Goal: Task Accomplishment & Management: Use online tool/utility

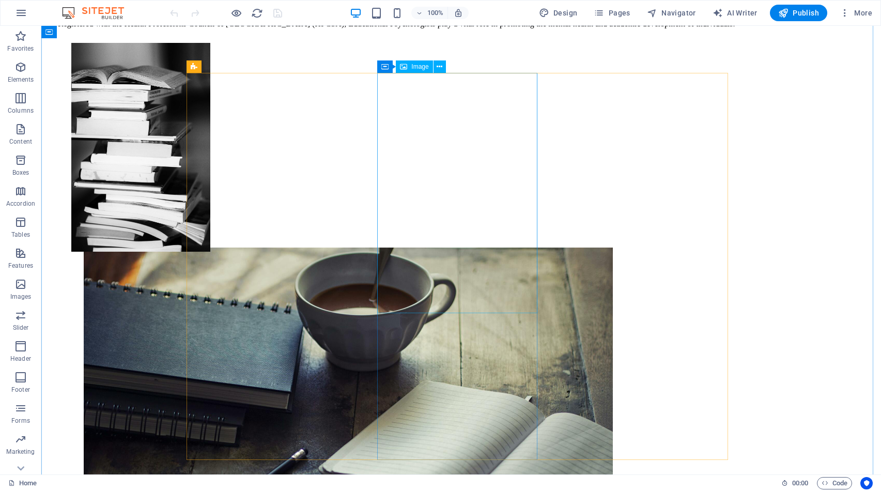
scroll to position [910, 0]
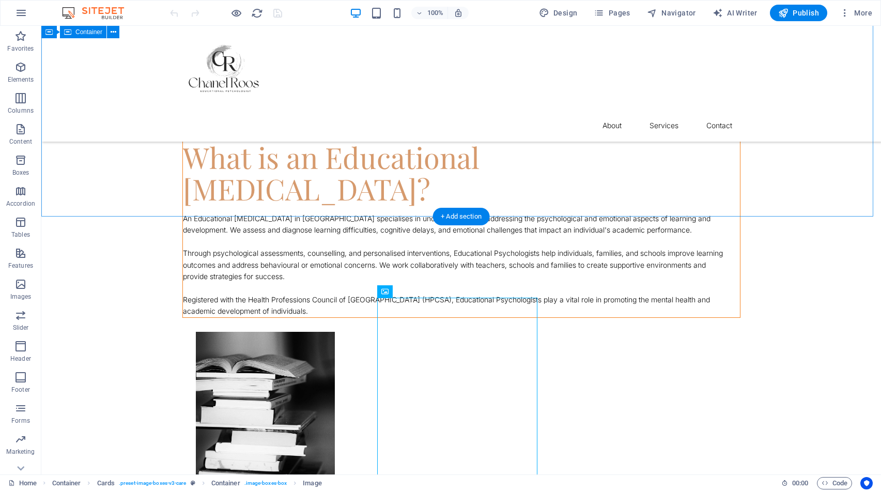
scroll to position [663, 0]
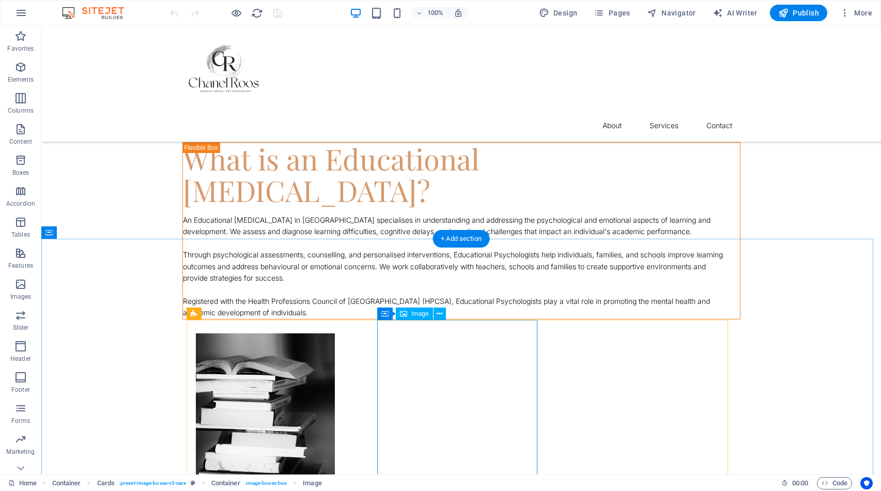
click at [436, 317] on button at bounding box center [440, 314] width 12 height 12
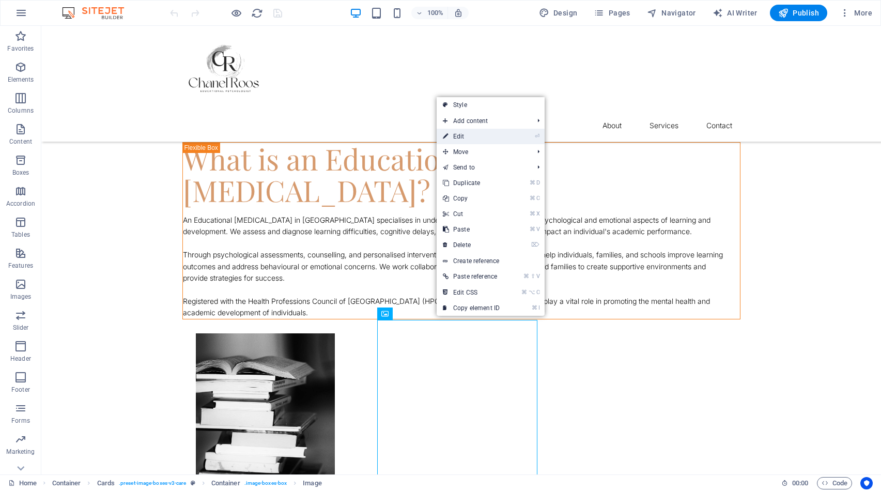
click at [504, 138] on link "⏎ Edit" at bounding box center [471, 137] width 69 height 16
select select "%"
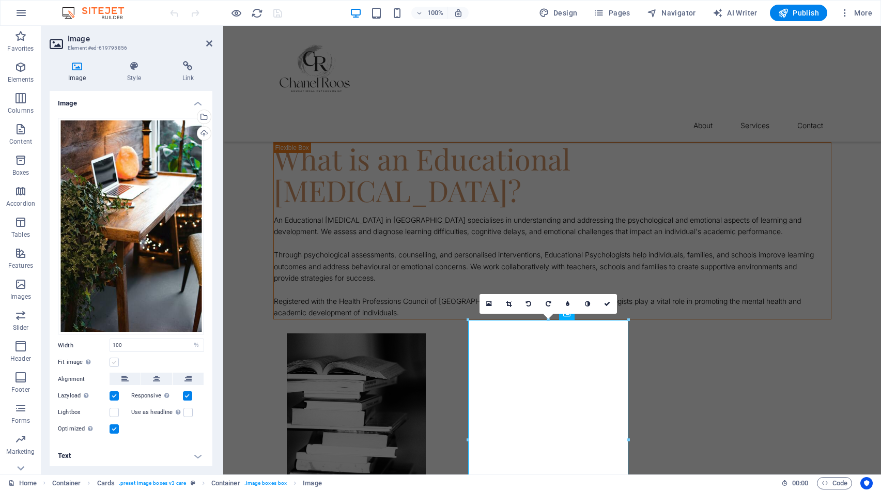
click at [114, 360] on label at bounding box center [114, 362] width 9 height 9
click at [0, 0] on input "Fit image Automatically fit image to a fixed width and height" at bounding box center [0, 0] width 0 height 0
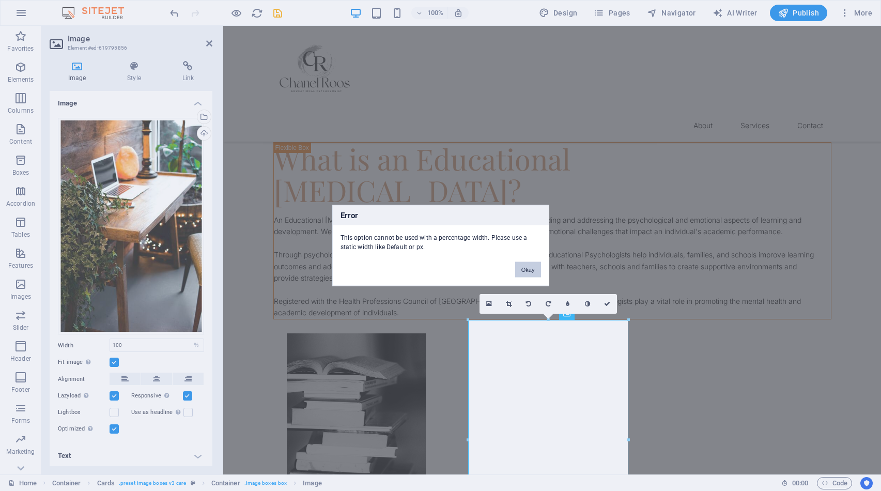
click at [525, 269] on button "Okay" at bounding box center [528, 270] width 26 height 16
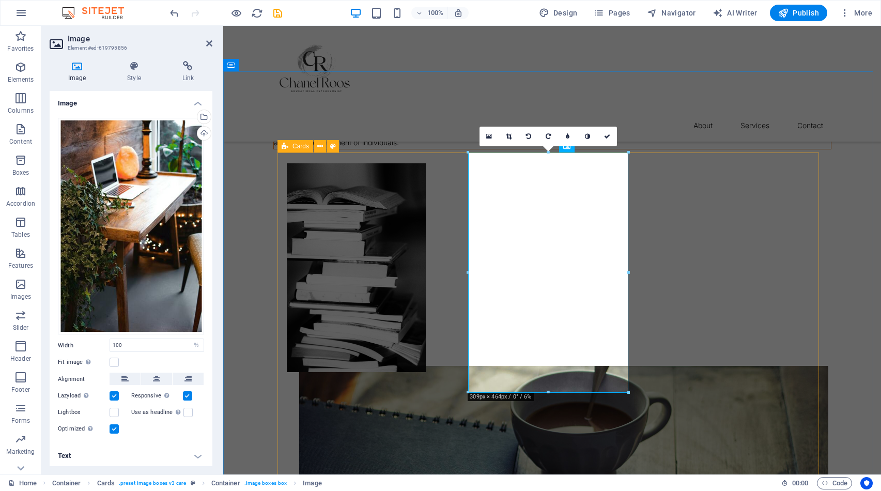
scroll to position [829, 0]
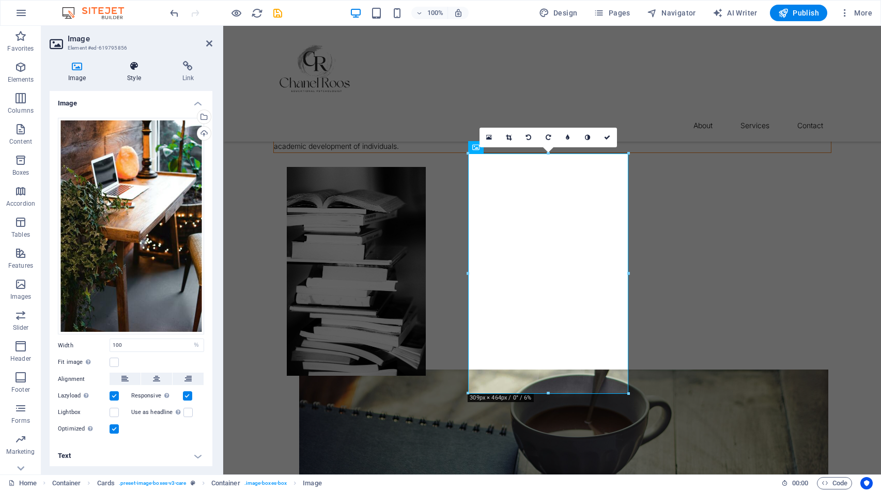
click at [139, 70] on icon at bounding box center [134, 66] width 51 height 10
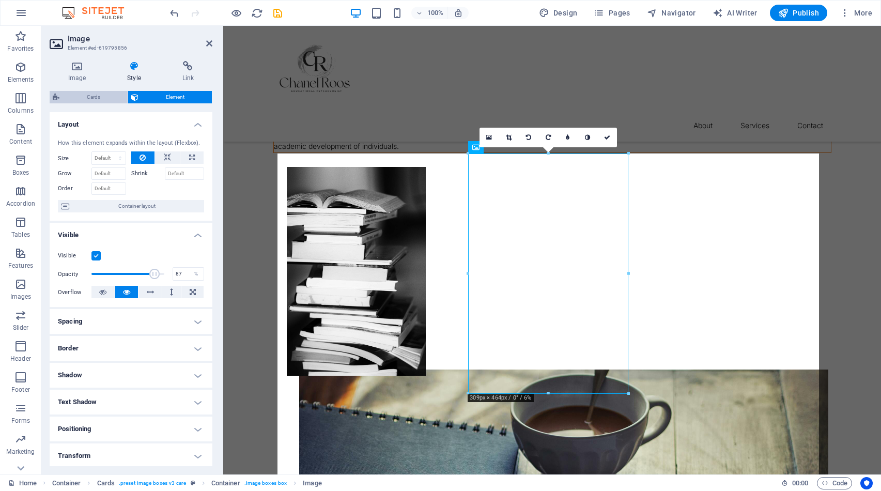
click at [106, 96] on span "Cards" at bounding box center [94, 97] width 62 height 12
select select "rem"
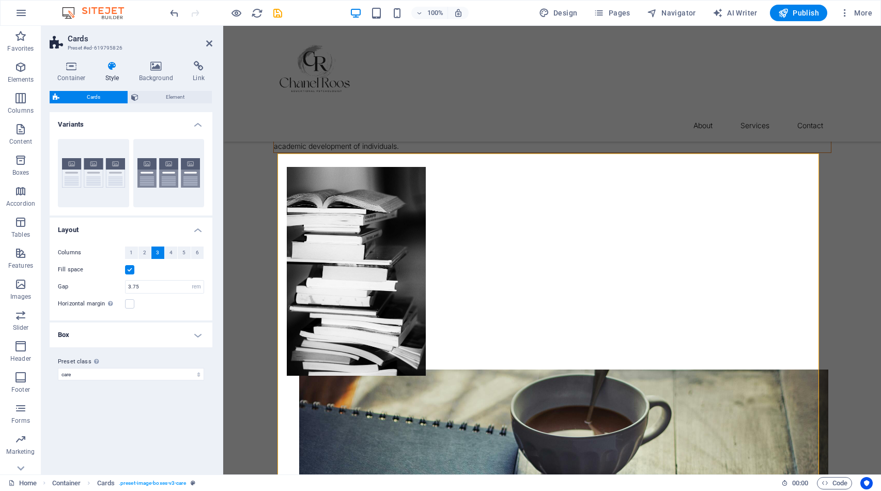
click at [131, 268] on label at bounding box center [129, 269] width 9 height 9
click at [0, 0] on input "Fill space" at bounding box center [0, 0] width 0 height 0
click at [131, 268] on label at bounding box center [129, 269] width 9 height 9
click at [0, 0] on input "Fill space" at bounding box center [0, 0] width 0 height 0
click at [74, 71] on icon at bounding box center [72, 66] width 44 height 10
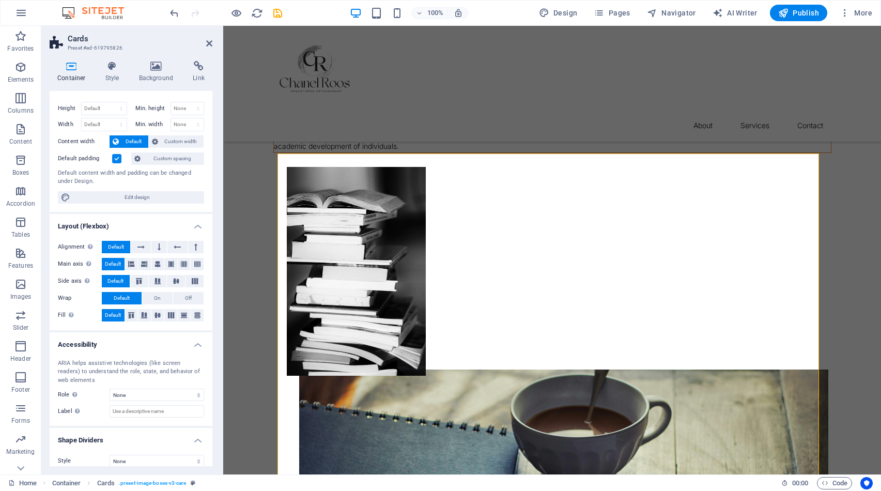
scroll to position [25, 0]
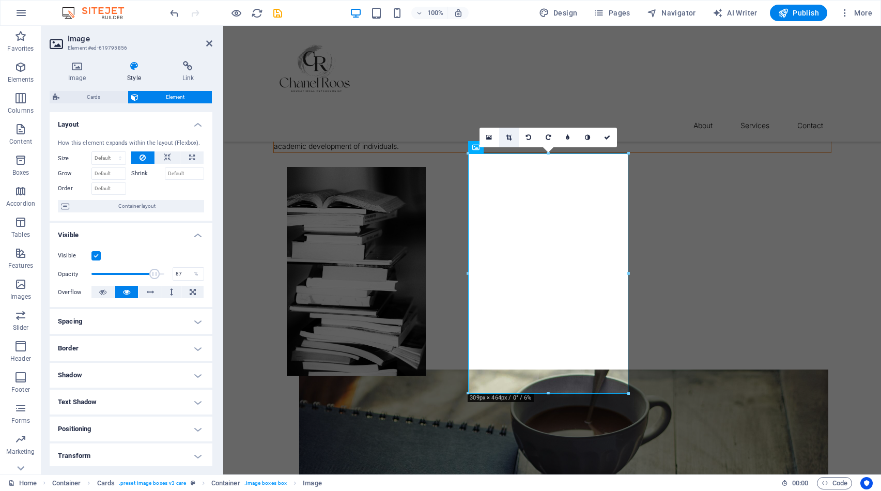
click at [509, 136] on icon at bounding box center [509, 137] width 6 height 6
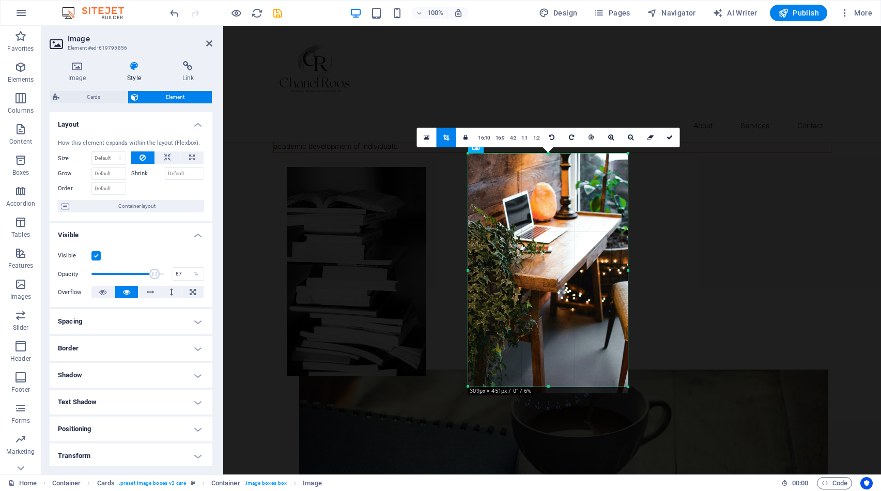
drag, startPoint x: 548, startPoint y: 393, endPoint x: 546, endPoint y: 387, distance: 7.2
click at [546, 387] on div at bounding box center [548, 387] width 160 height 4
drag, startPoint x: 670, startPoint y: 137, endPoint x: 442, endPoint y: 159, distance: 229.0
click at [670, 137] on icon at bounding box center [670, 137] width 6 height 6
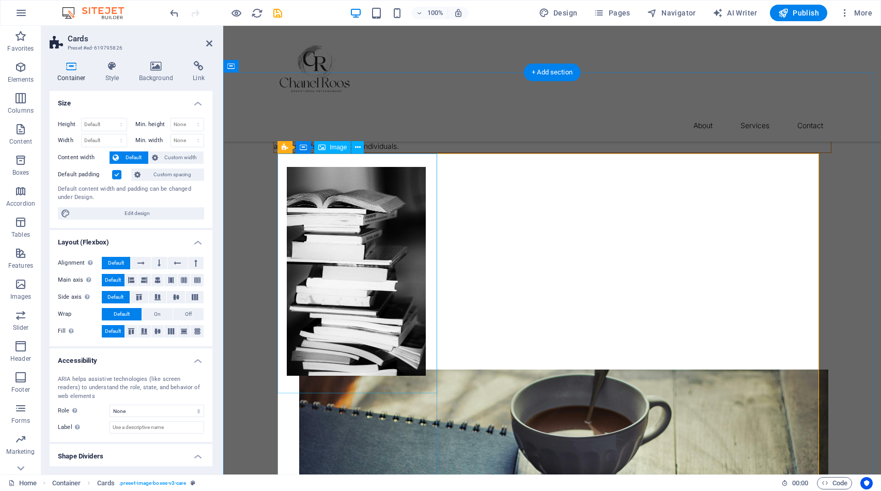
select select "%"
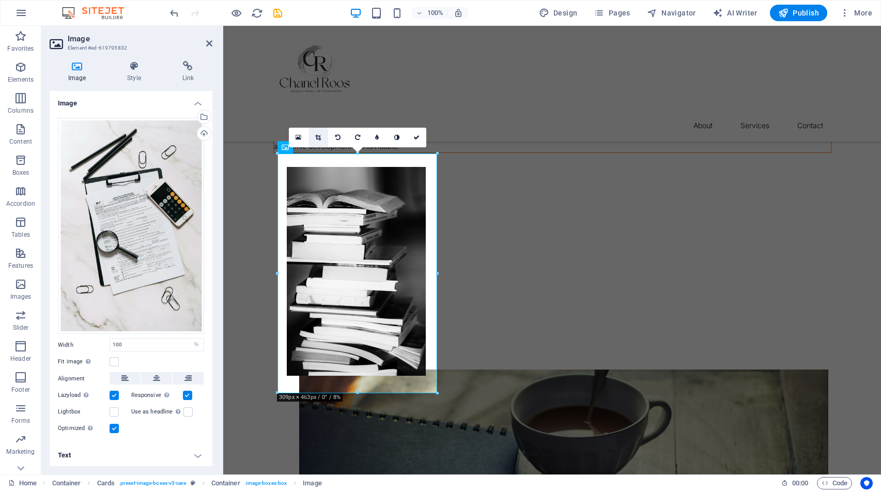
click at [319, 137] on icon at bounding box center [318, 137] width 6 height 6
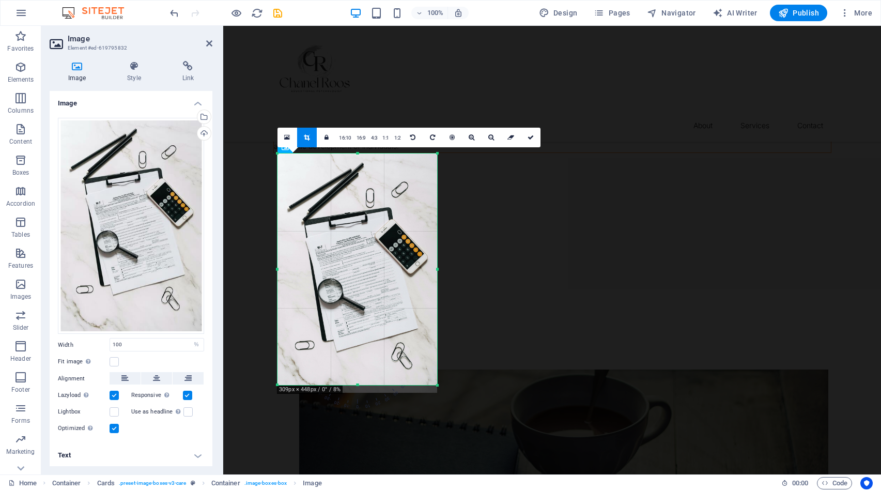
drag, startPoint x: 353, startPoint y: 392, endPoint x: 350, endPoint y: 384, distance: 8.6
click at [350, 384] on div at bounding box center [358, 385] width 160 height 4
click at [534, 134] on link at bounding box center [531, 138] width 20 height 20
type input "309"
select select "px"
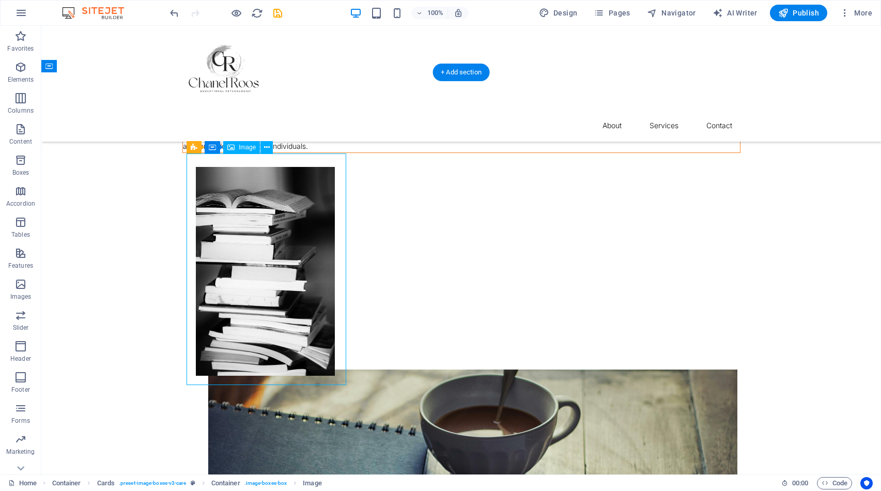
select select "px"
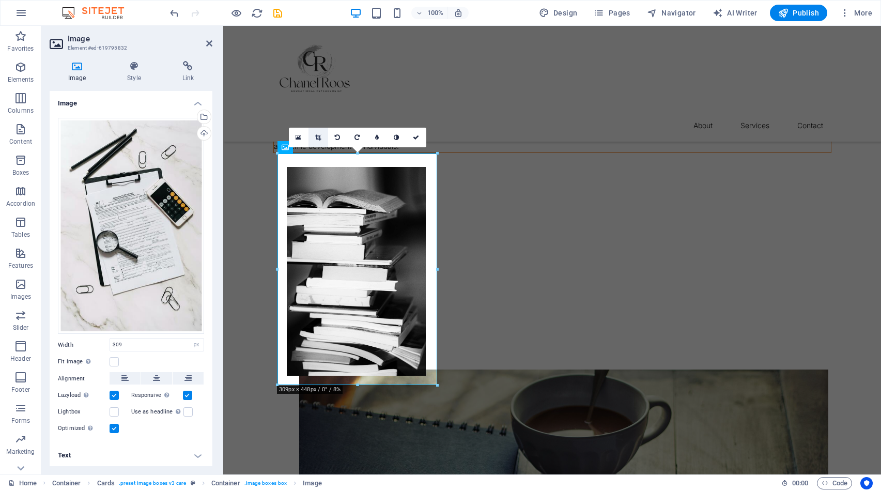
click at [317, 140] on icon at bounding box center [318, 137] width 6 height 6
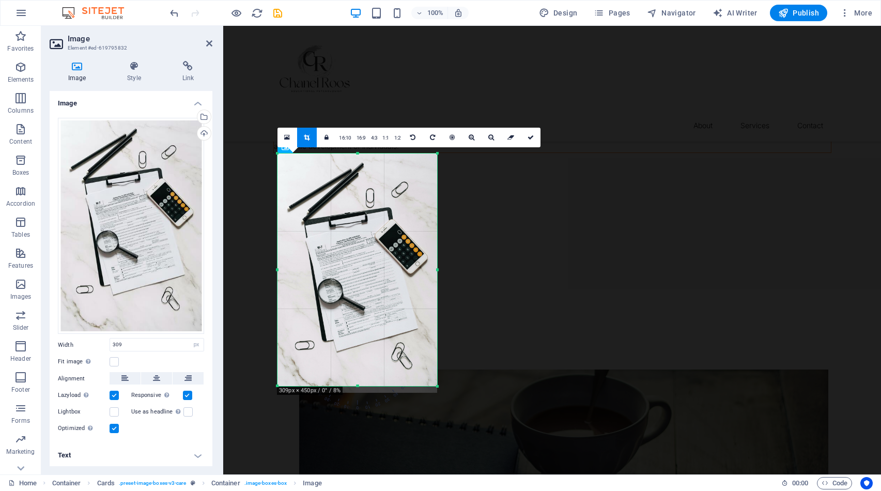
click at [357, 385] on div at bounding box center [358, 387] width 160 height 4
click at [528, 137] on icon at bounding box center [531, 137] width 6 height 6
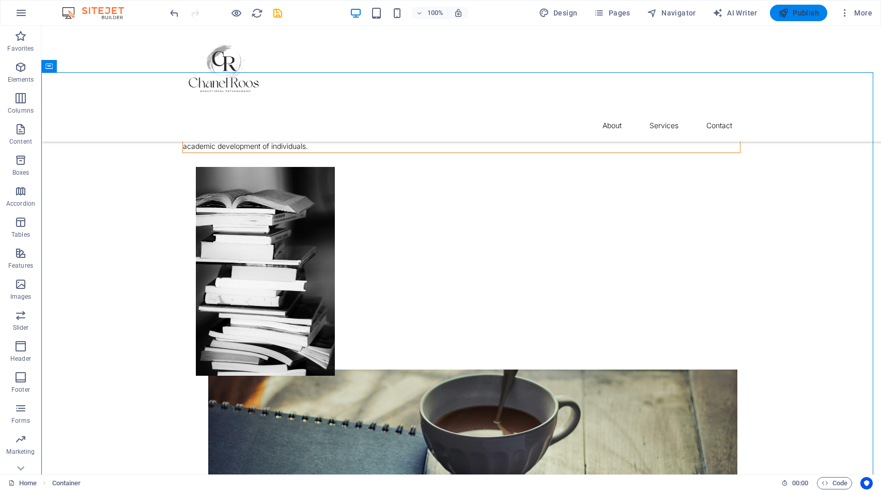
click at [803, 18] on button "Publish" at bounding box center [798, 13] width 57 height 17
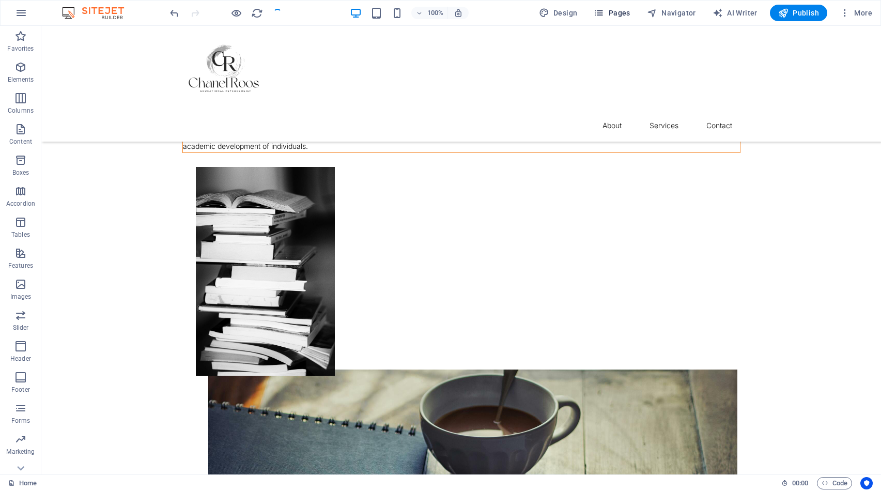
click at [628, 11] on span "Pages" at bounding box center [612, 13] width 36 height 10
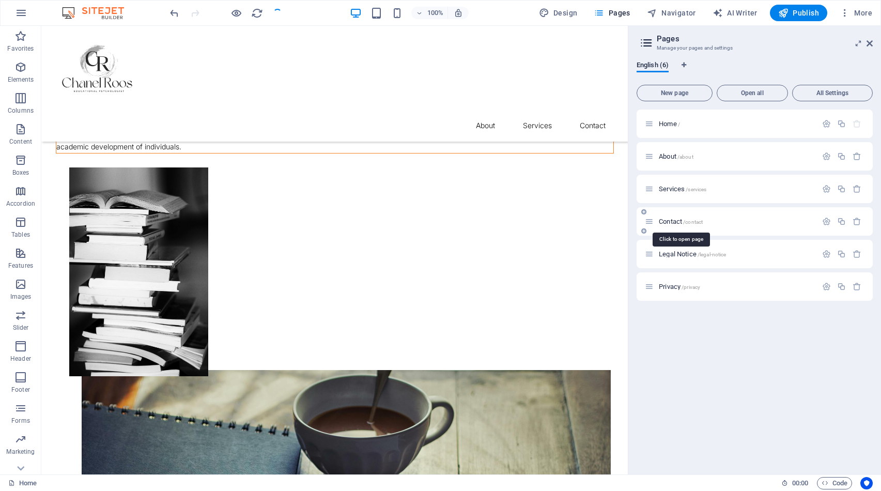
click at [678, 221] on span "Contact /contact" at bounding box center [681, 222] width 44 height 8
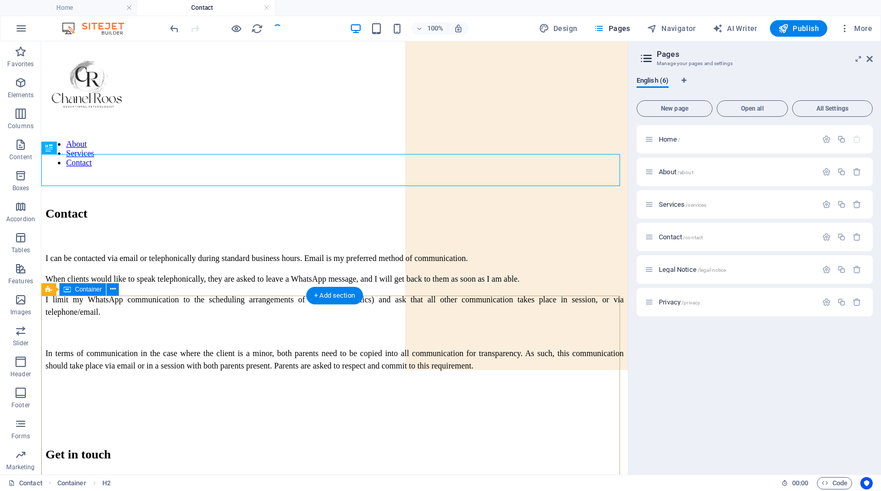
scroll to position [0, 0]
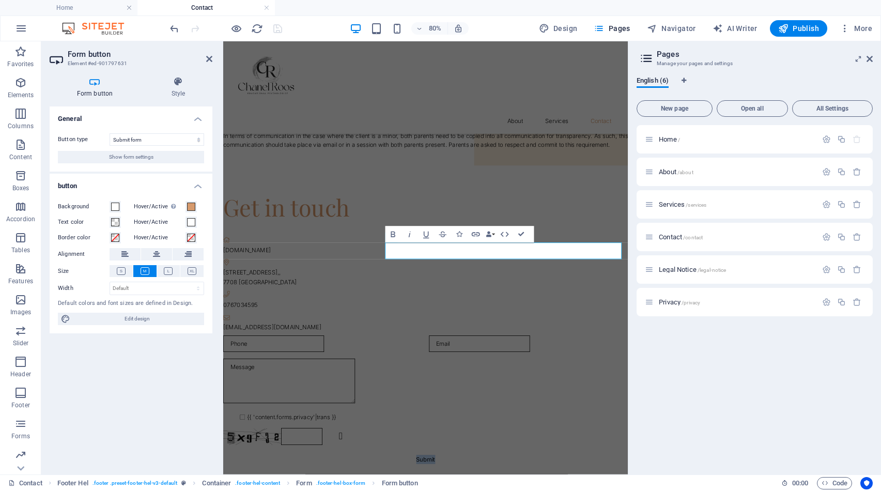
scroll to position [99, 0]
